Goal: Task Accomplishment & Management: Use online tool/utility

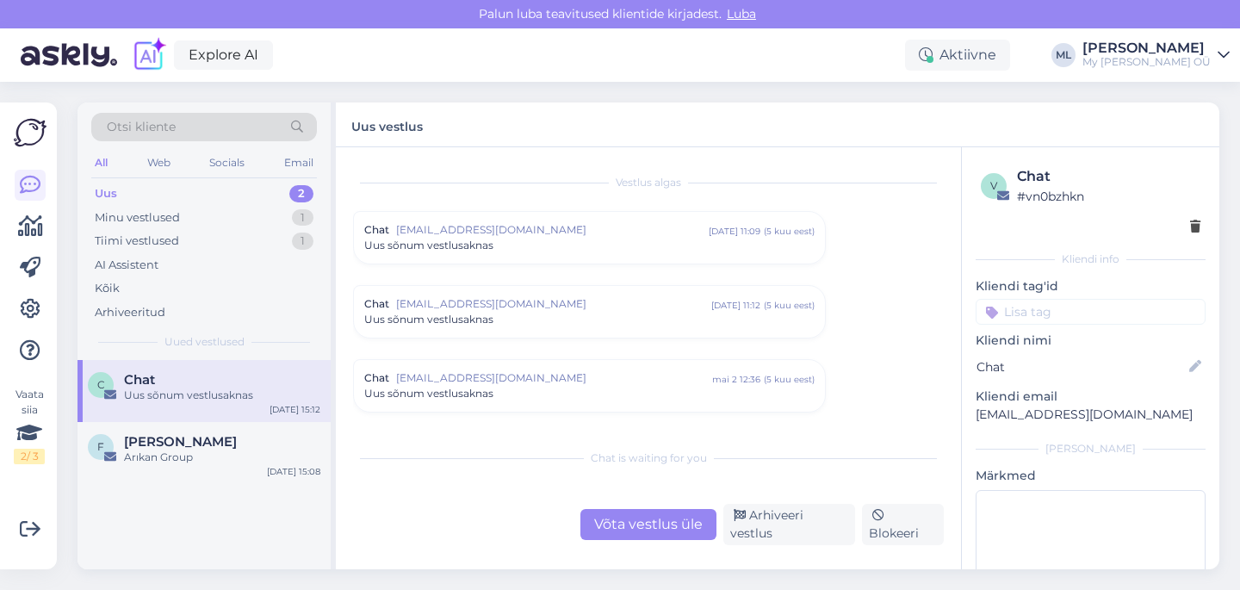
scroll to position [1414, 0]
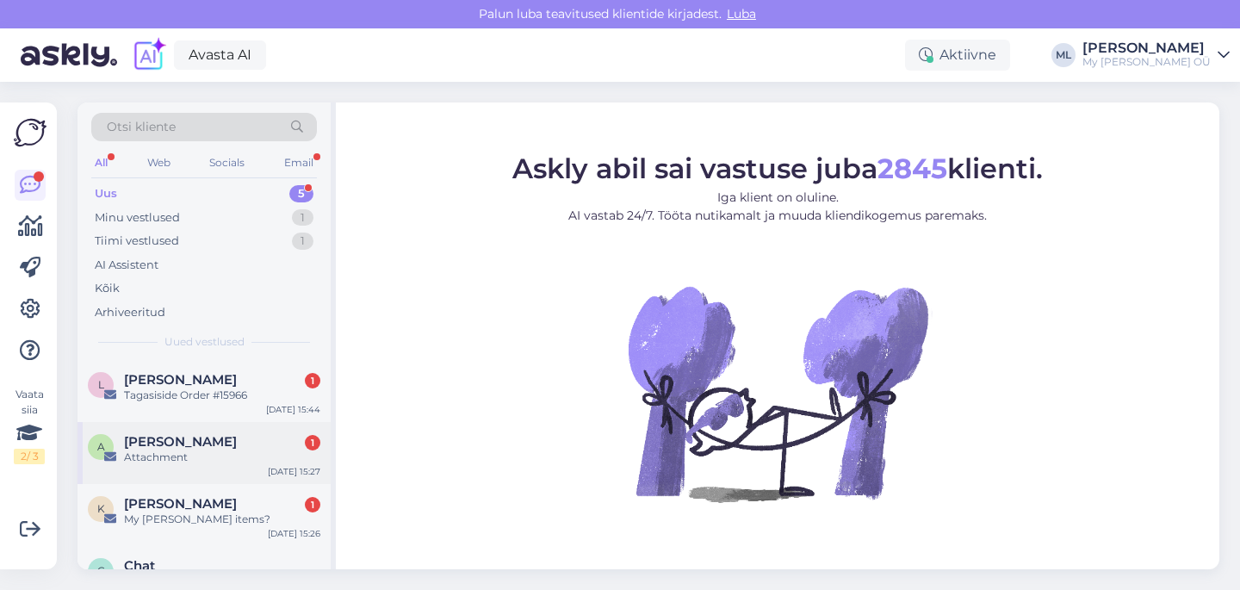
click at [177, 451] on div "Attachment" at bounding box center [222, 458] width 196 height 16
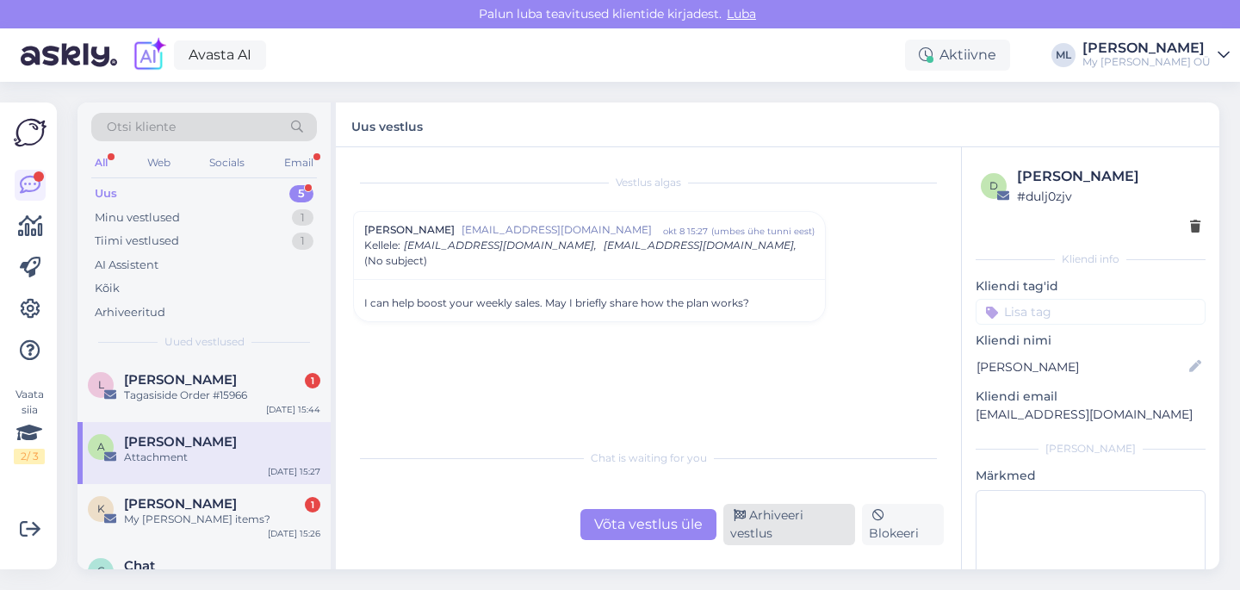
click at [797, 537] on div "Arhiveeri vestlus" at bounding box center [789, 524] width 132 height 41
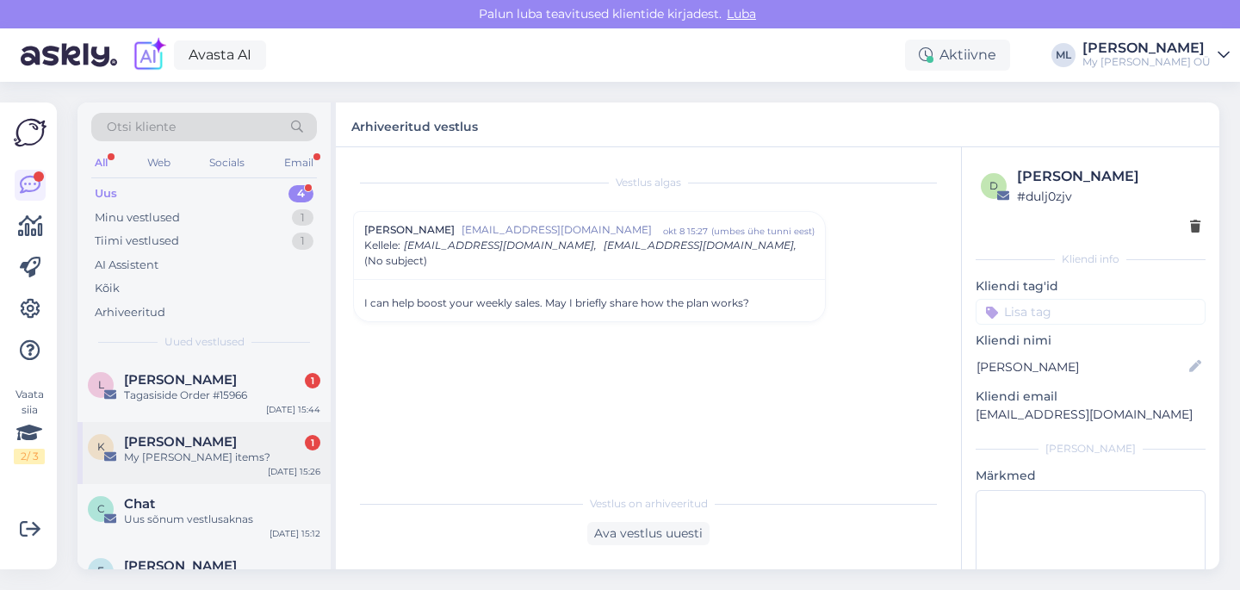
click at [180, 465] on div "K Krystal Hanna 1 My Breden items? Oct 8 15:26" at bounding box center [204, 453] width 253 height 62
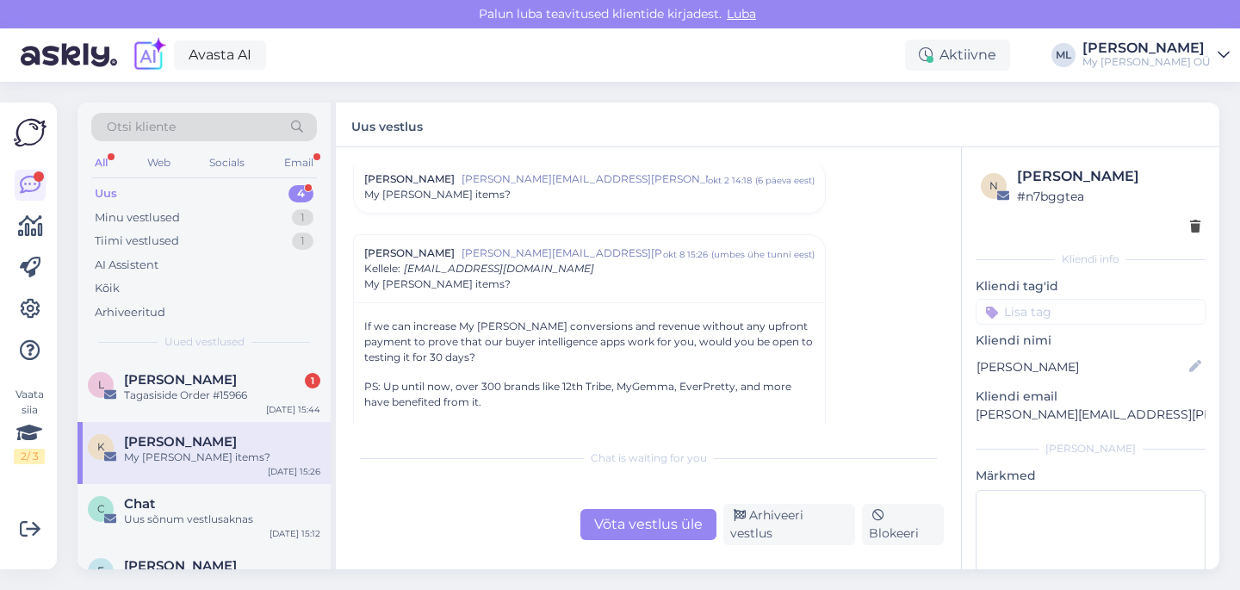
scroll to position [62, 0]
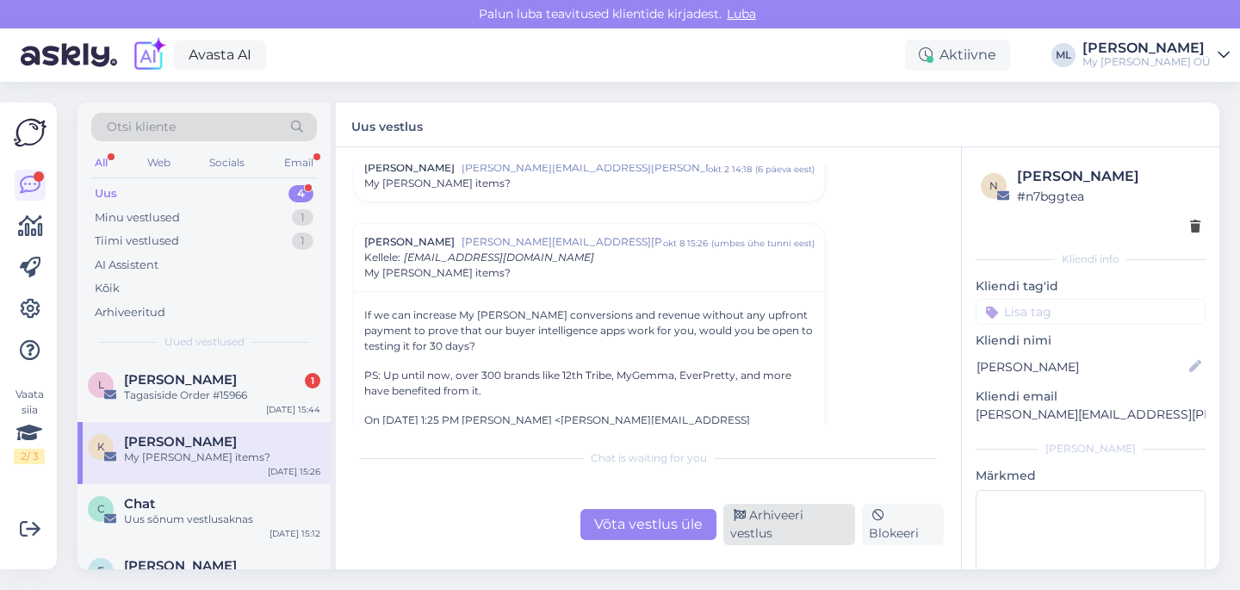
click at [803, 529] on div "Arhiveeri vestlus" at bounding box center [789, 524] width 132 height 41
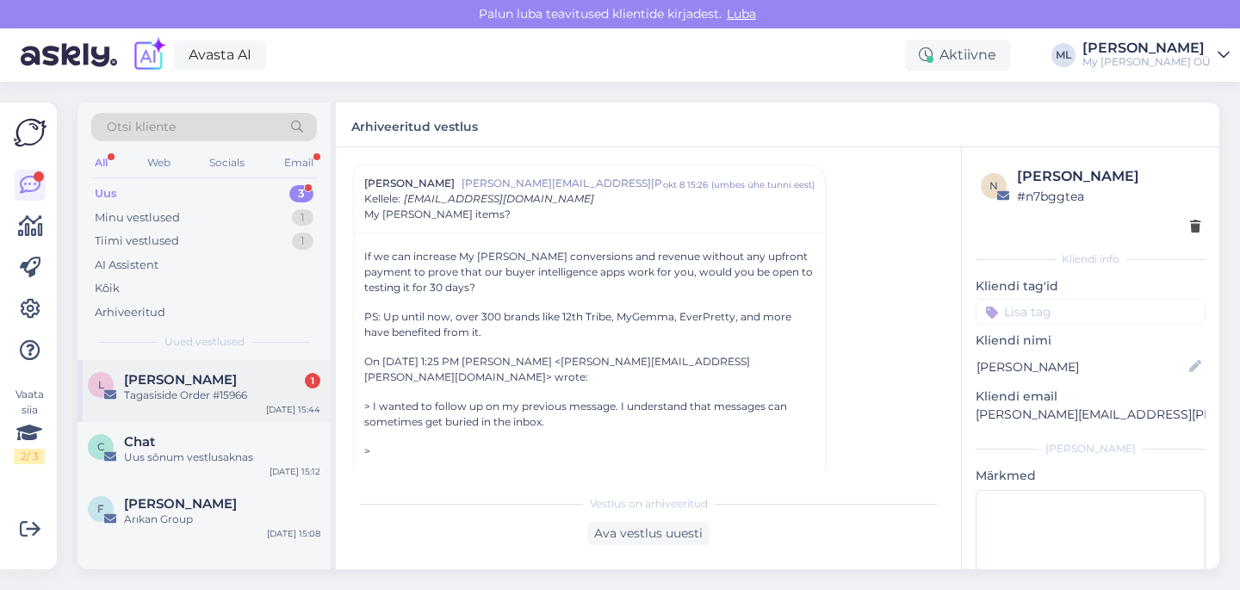
click at [208, 406] on div "L Loore Emilie Raav 1 Tagasiside Order #15966 Oct 8 15:44" at bounding box center [204, 391] width 253 height 62
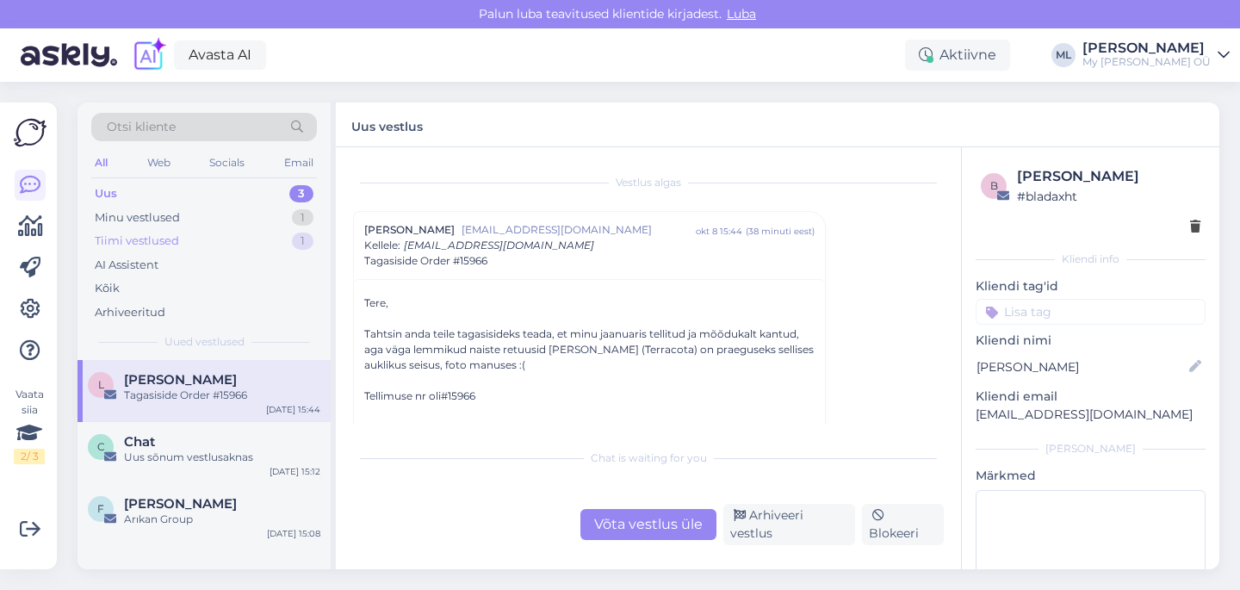
click at [134, 248] on div "Tiimi vestlused" at bounding box center [137, 241] width 84 height 17
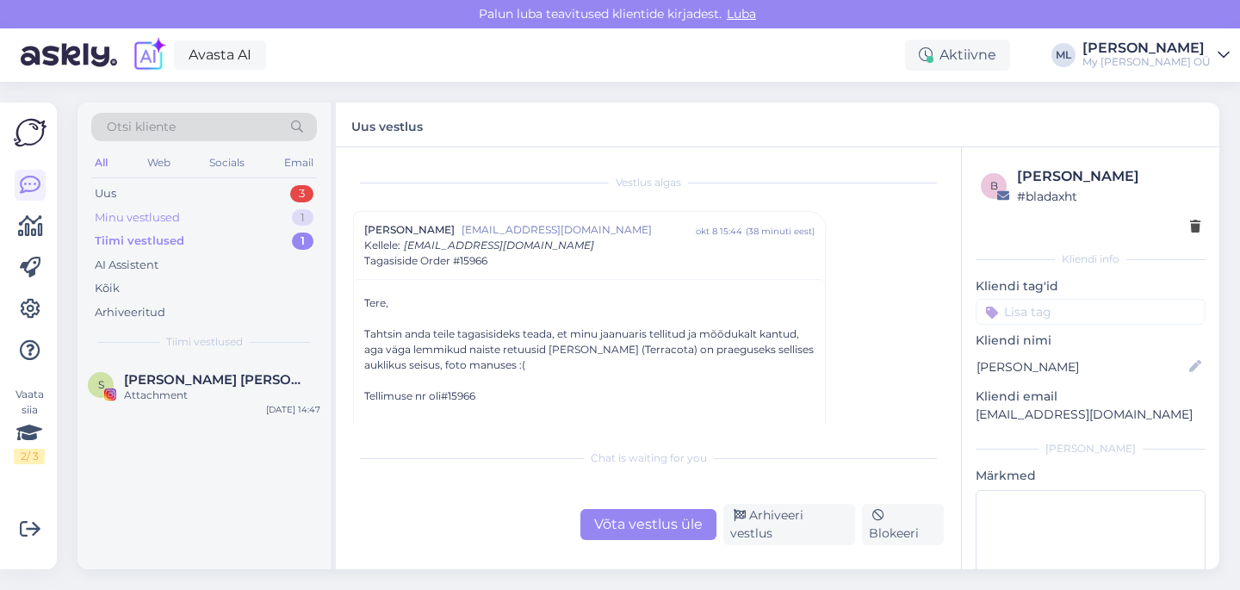
click at [124, 214] on div "Minu vestlused" at bounding box center [137, 217] width 85 height 17
click at [109, 191] on div "Uus" at bounding box center [106, 193] width 22 height 17
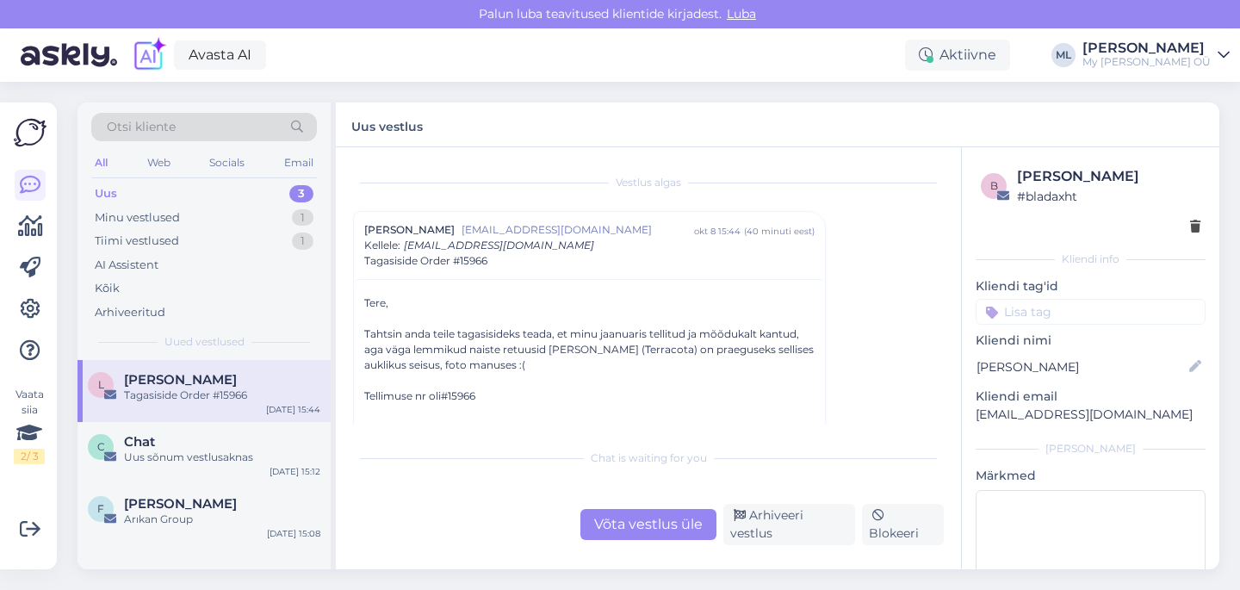
click at [459, 394] on div "Tellimuse nr oli #15966" at bounding box center [589, 396] width 450 height 16
click at [463, 394] on div "Tellimuse nr oli #15966" at bounding box center [589, 396] width 450 height 16
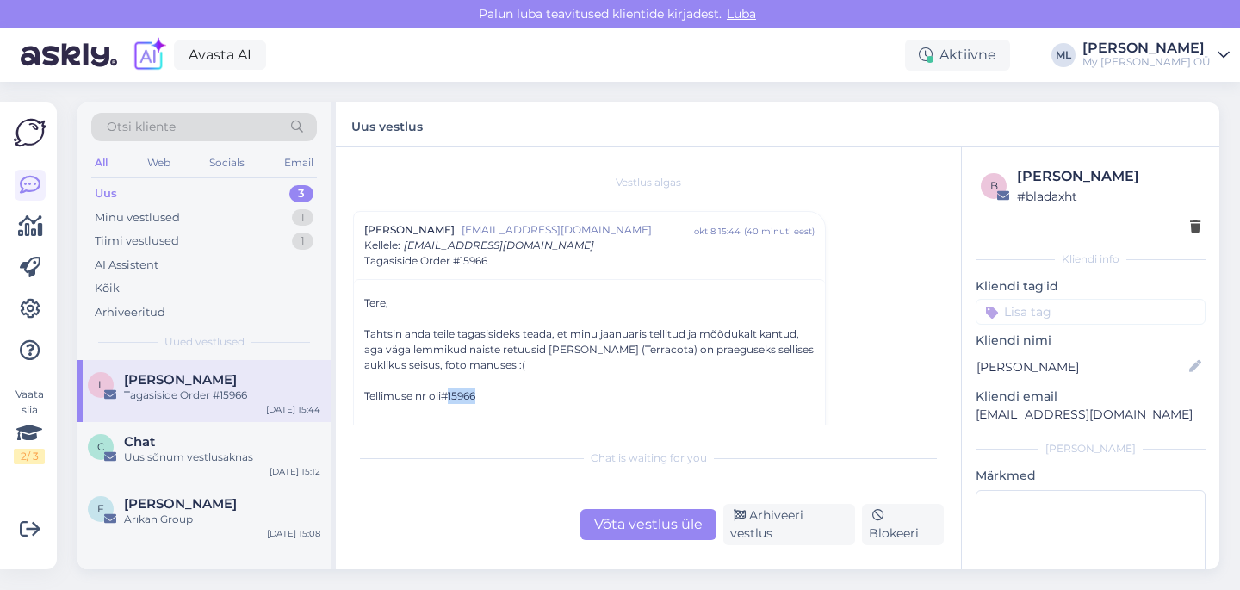
click at [463, 394] on div "Tellimuse nr oli #15966" at bounding box center [589, 396] width 450 height 16
copy div "15966"
